Goal: Task Accomplishment & Management: Manage account settings

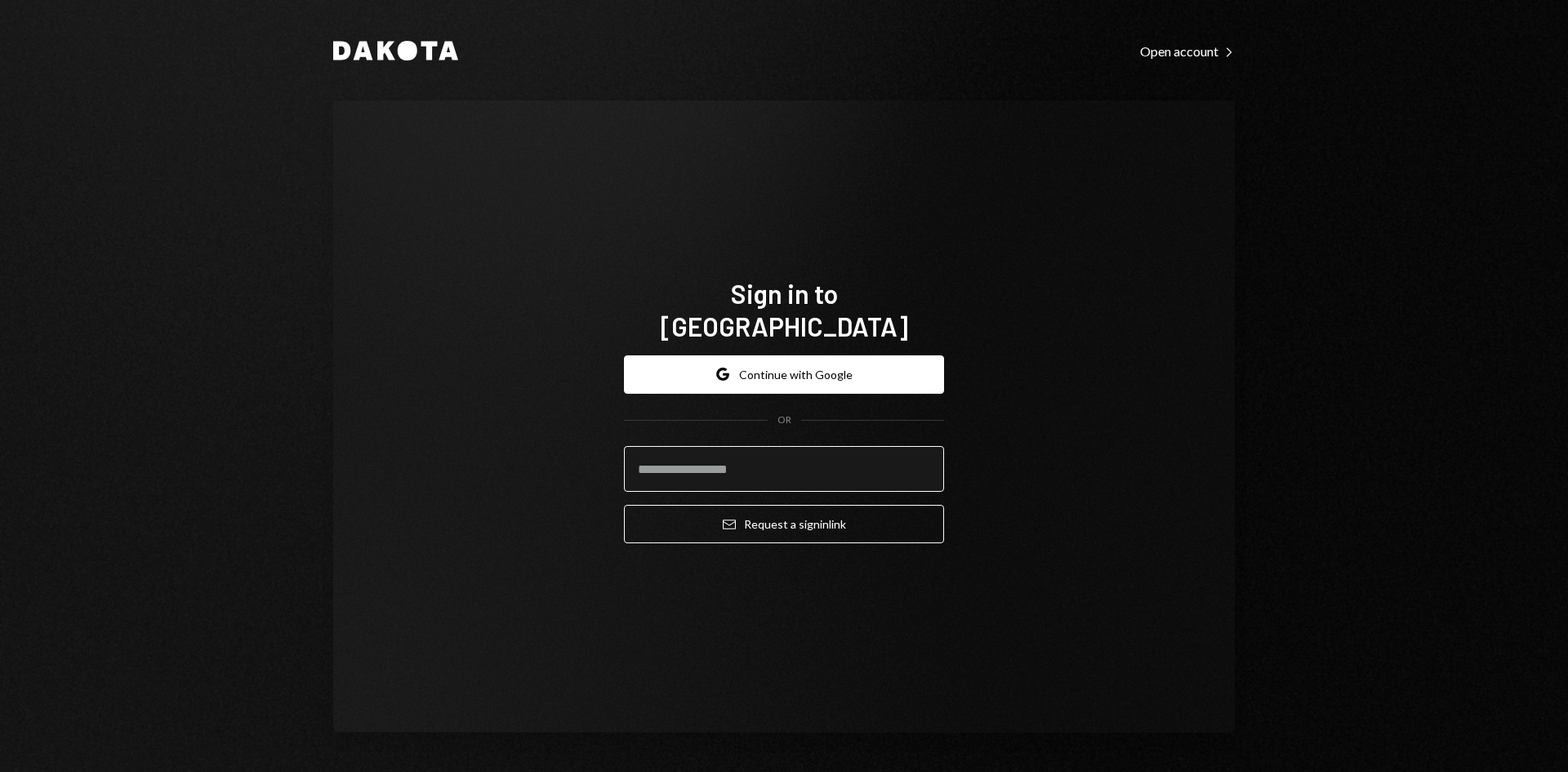
click at [920, 446] on input "email" at bounding box center [784, 469] width 320 height 46
click at [0, 771] on com-1password-button at bounding box center [0, 772] width 0 height 0
type input "**********"
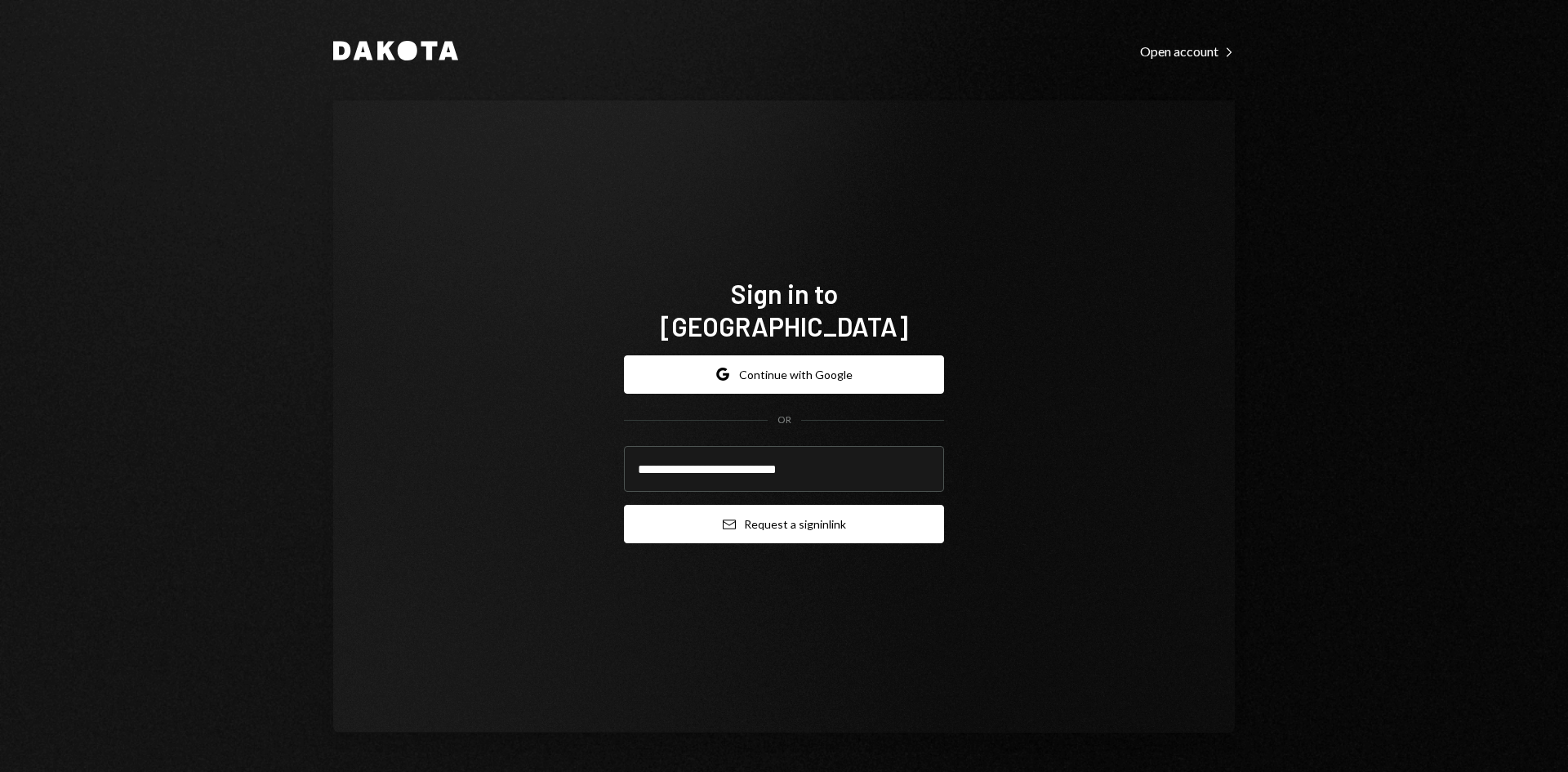
click at [769, 511] on button "Email Request a sign in link" at bounding box center [784, 524] width 320 height 38
